Goal: Information Seeking & Learning: Check status

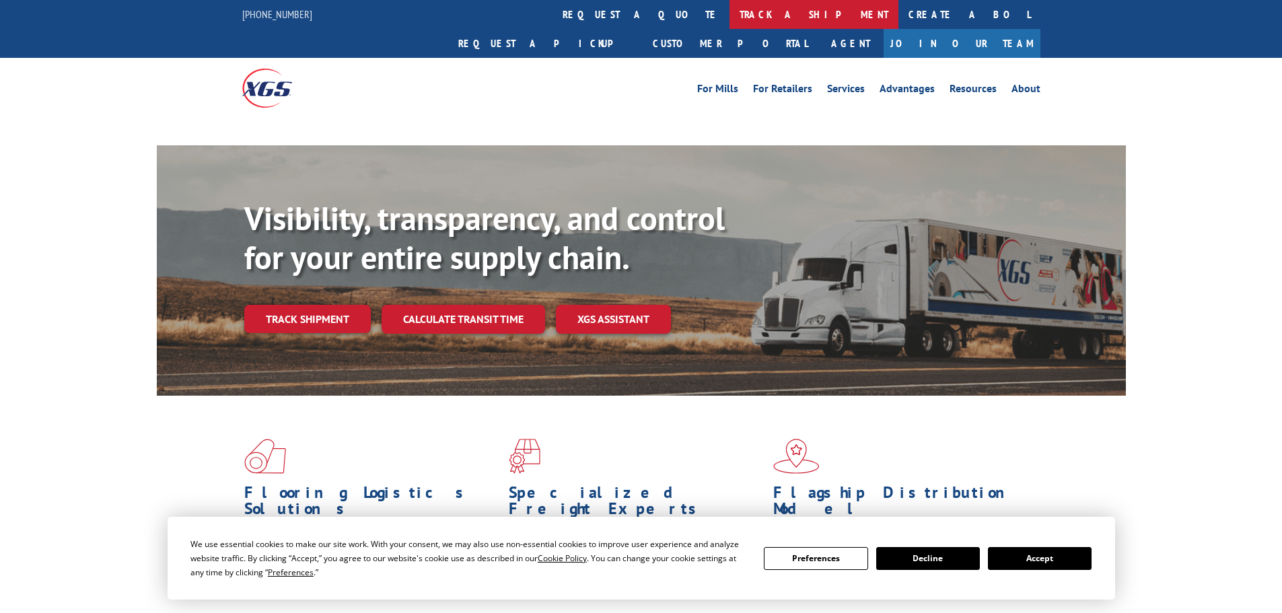
click at [730, 13] on link "track a shipment" at bounding box center [814, 14] width 169 height 29
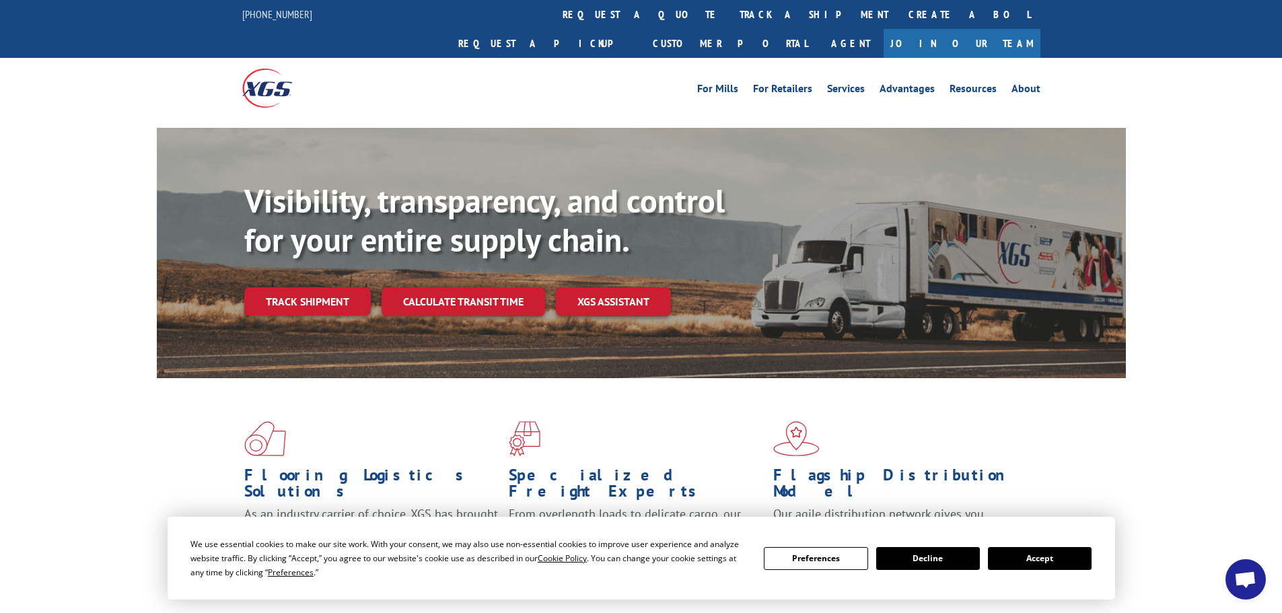
click at [730, 11] on link "track a shipment" at bounding box center [814, 14] width 169 height 29
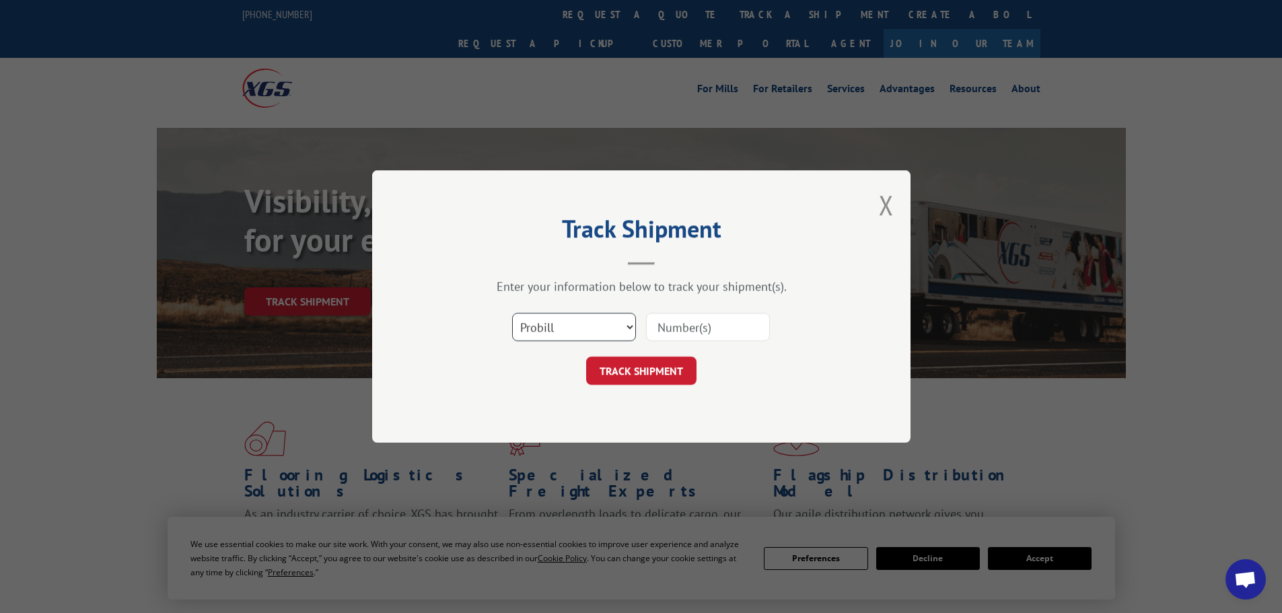
drag, startPoint x: 557, startPoint y: 322, endPoint x: 553, endPoint y: 337, distance: 15.2
click at [553, 334] on select "Select category... Probill BOL PO" at bounding box center [574, 327] width 124 height 28
select select "bol"
click at [512, 313] on select "Select category... Probill BOL PO" at bounding box center [574, 327] width 124 height 28
click at [705, 332] on input at bounding box center [708, 327] width 124 height 28
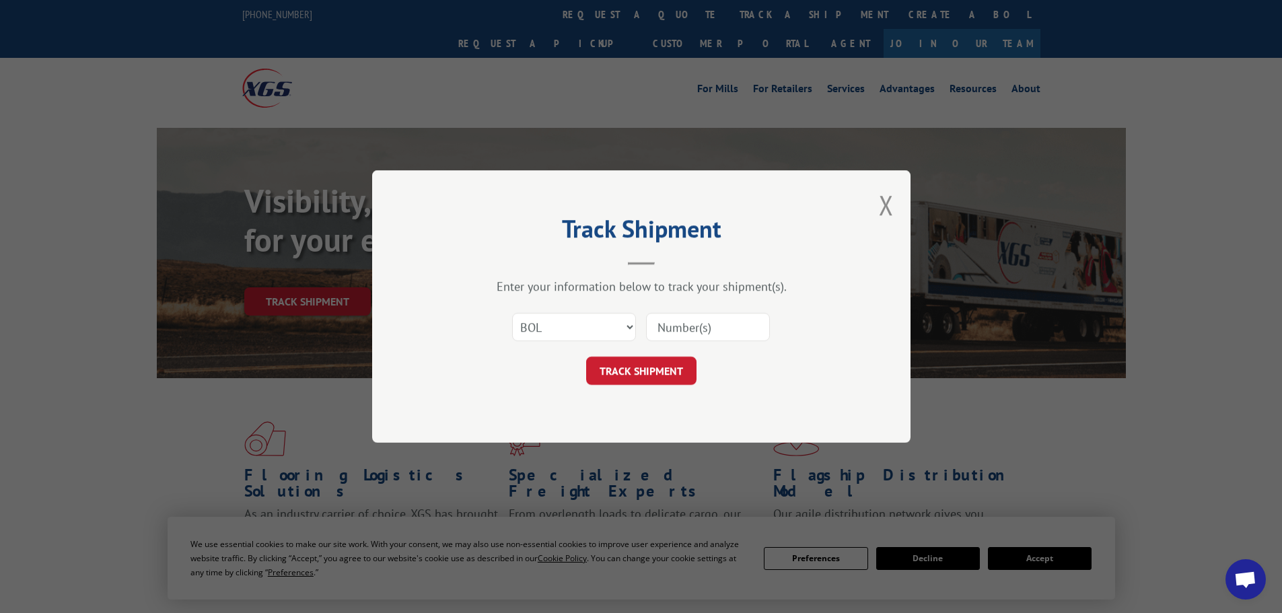
paste input "7050168"
type input "7050168"
click at [662, 367] on button "TRACK SHIPMENT" at bounding box center [641, 371] width 110 height 28
